Goal: Information Seeking & Learning: Learn about a topic

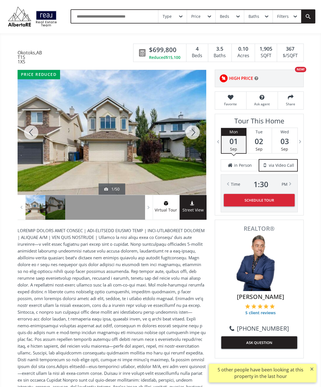
click at [194, 137] on div at bounding box center [192, 132] width 27 height 125
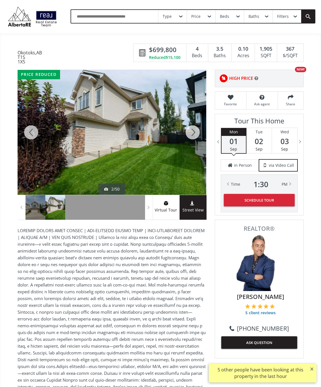
click at [195, 133] on div at bounding box center [192, 132] width 27 height 125
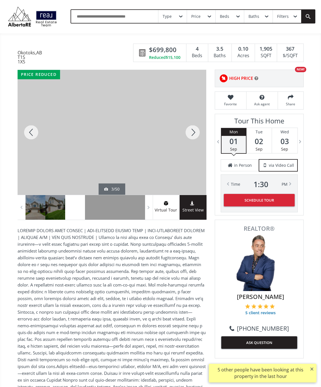
click at [195, 130] on div at bounding box center [192, 132] width 27 height 125
click at [194, 133] on div at bounding box center [192, 132] width 27 height 125
click at [199, 131] on div at bounding box center [192, 132] width 27 height 125
click at [196, 137] on div at bounding box center [192, 132] width 27 height 125
click at [198, 139] on div at bounding box center [192, 132] width 27 height 125
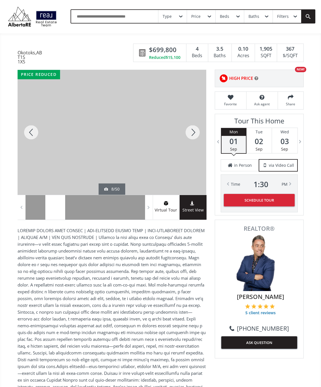
click at [187, 137] on div at bounding box center [192, 132] width 27 height 125
click at [196, 139] on div at bounding box center [192, 132] width 27 height 125
click at [194, 142] on div at bounding box center [192, 132] width 27 height 125
click at [192, 139] on div at bounding box center [192, 132] width 27 height 125
click at [195, 139] on div at bounding box center [192, 132] width 27 height 125
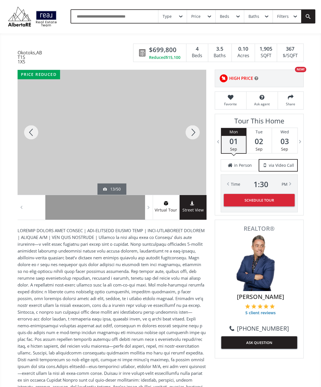
click at [196, 137] on div at bounding box center [192, 132] width 27 height 125
click at [192, 138] on div at bounding box center [192, 132] width 27 height 125
click at [196, 141] on div at bounding box center [192, 132] width 27 height 125
click at [196, 135] on div at bounding box center [192, 132] width 27 height 125
click at [199, 141] on div at bounding box center [192, 132] width 27 height 125
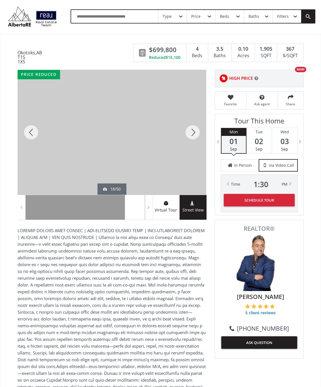
click at [200, 142] on div at bounding box center [192, 132] width 27 height 125
click at [196, 143] on div at bounding box center [192, 132] width 27 height 125
click at [195, 143] on div at bounding box center [192, 132] width 27 height 125
click at [197, 142] on div at bounding box center [192, 132] width 27 height 125
click at [196, 140] on div at bounding box center [192, 132] width 27 height 125
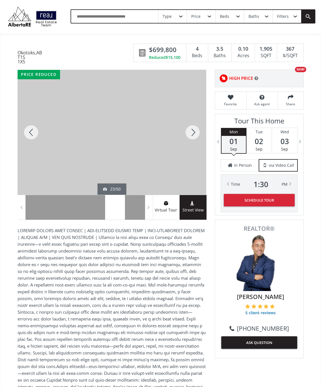
click at [198, 143] on div at bounding box center [192, 132] width 27 height 125
click at [198, 141] on div at bounding box center [192, 132] width 27 height 125
click at [200, 144] on div at bounding box center [192, 132] width 27 height 125
click at [200, 139] on div at bounding box center [192, 132] width 27 height 125
click at [198, 141] on div at bounding box center [192, 132] width 27 height 125
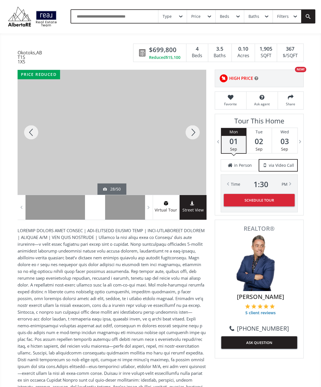
click at [200, 140] on div at bounding box center [192, 132] width 27 height 125
click at [197, 143] on div at bounding box center [192, 132] width 27 height 125
click at [194, 139] on div at bounding box center [192, 132] width 27 height 125
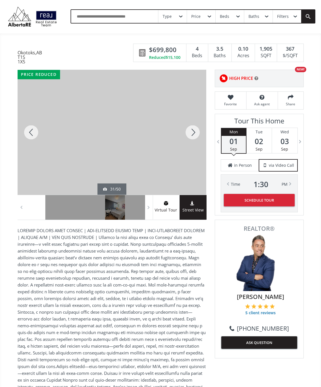
click at [198, 137] on div at bounding box center [192, 132] width 27 height 125
click at [195, 138] on div at bounding box center [192, 132] width 27 height 125
click at [196, 140] on div at bounding box center [192, 132] width 27 height 125
click at [196, 144] on div at bounding box center [192, 132] width 27 height 125
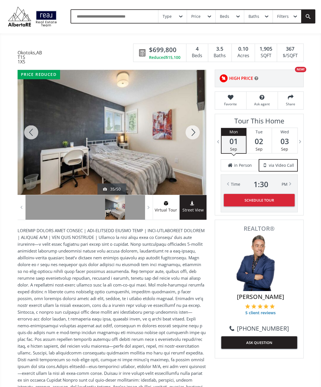
click at [197, 141] on div at bounding box center [192, 132] width 27 height 125
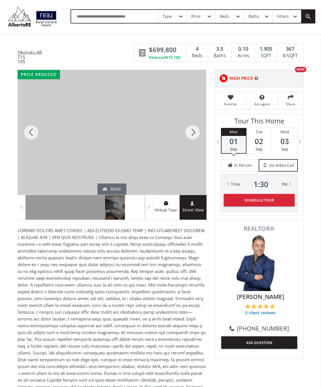
click at [197, 139] on div at bounding box center [192, 132] width 27 height 125
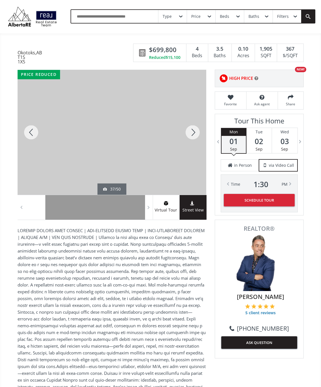
click at [197, 139] on div at bounding box center [192, 132] width 27 height 125
click at [197, 141] on div at bounding box center [192, 132] width 27 height 125
click at [197, 139] on div at bounding box center [192, 132] width 27 height 125
click at [197, 140] on div at bounding box center [192, 132] width 27 height 125
click at [197, 138] on div at bounding box center [192, 132] width 27 height 125
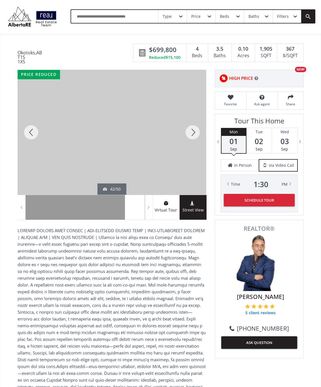
click at [195, 134] on div at bounding box center [192, 132] width 27 height 125
click at [200, 140] on div at bounding box center [192, 132] width 27 height 125
click at [198, 136] on div at bounding box center [192, 132] width 27 height 125
click at [197, 140] on div at bounding box center [192, 132] width 27 height 125
click at [197, 137] on div at bounding box center [192, 132] width 27 height 125
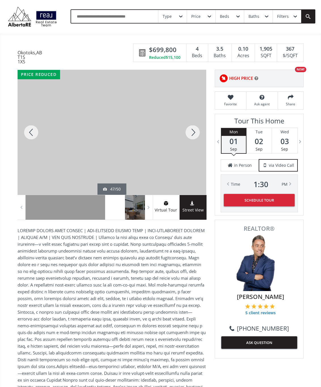
click at [194, 133] on div at bounding box center [192, 132] width 27 height 125
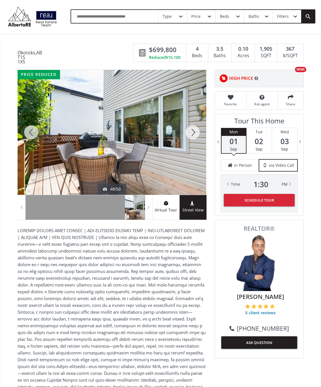
click at [198, 134] on div at bounding box center [192, 132] width 27 height 125
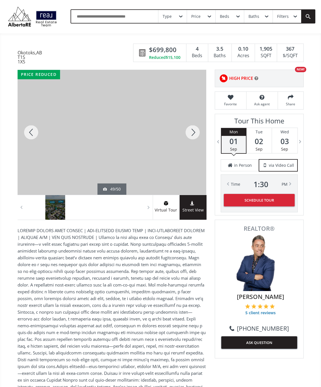
click at [191, 138] on div at bounding box center [192, 132] width 27 height 125
